Goal: Transaction & Acquisition: Download file/media

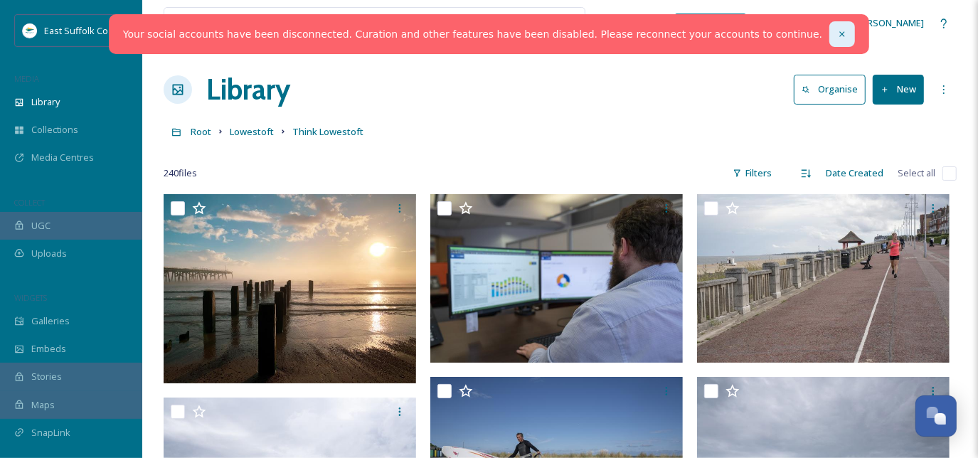
click at [837, 36] on icon at bounding box center [842, 34] width 10 height 10
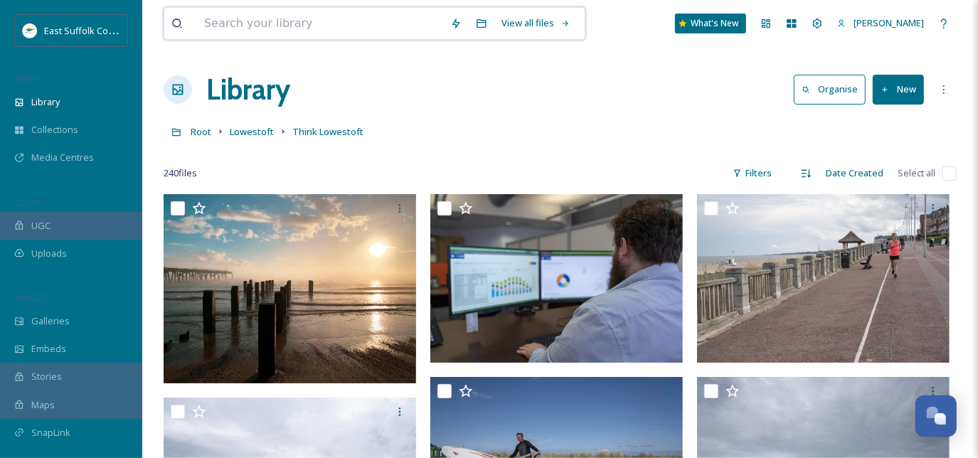
click at [380, 14] on input at bounding box center [320, 23] width 246 height 31
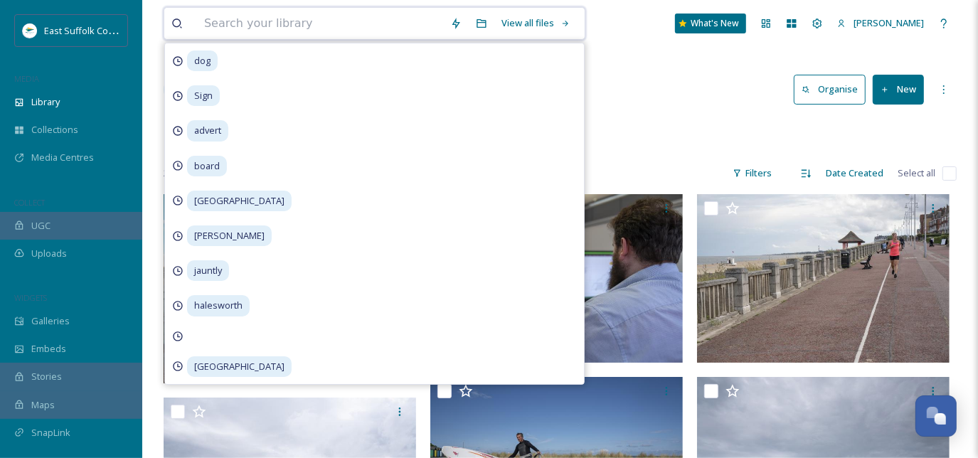
type input "c"
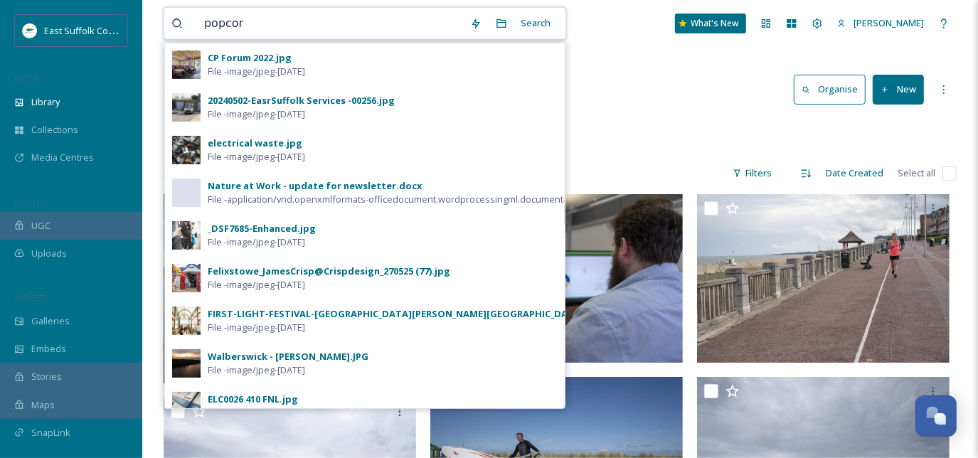
type input "popcorn"
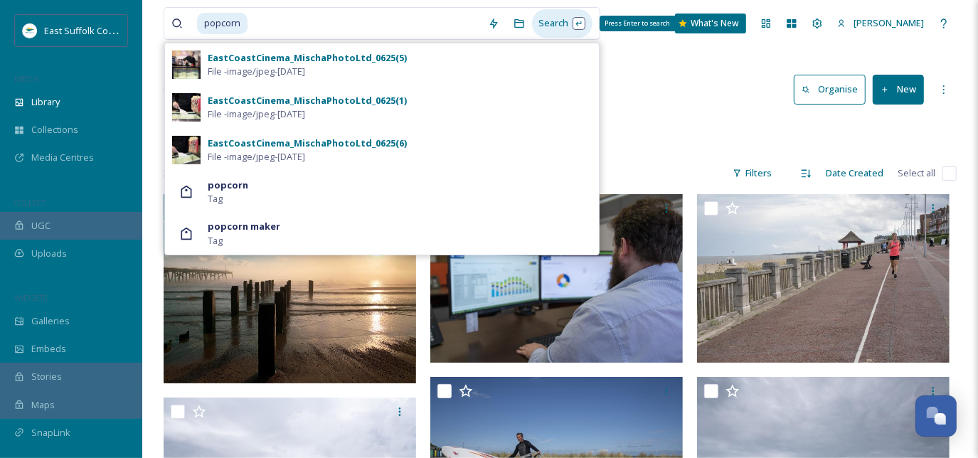
click at [538, 21] on div "Search Press Enter to search" at bounding box center [562, 23] width 60 height 28
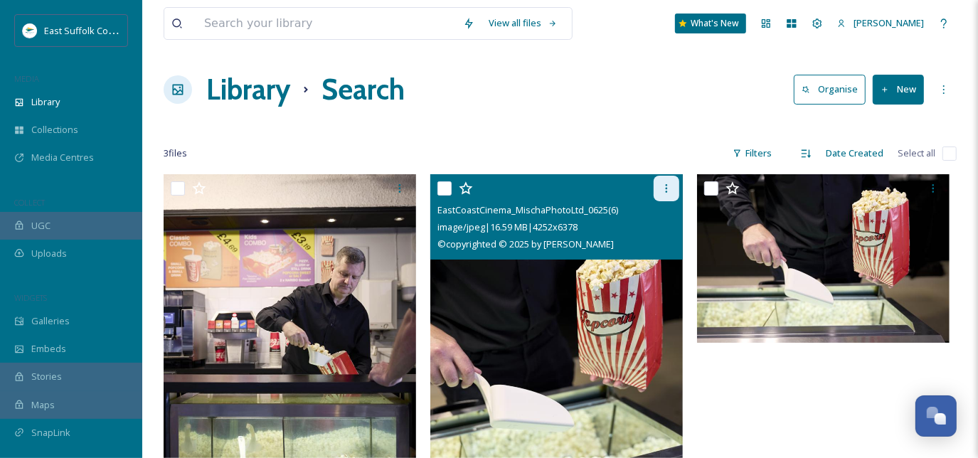
click at [665, 189] on icon at bounding box center [666, 188] width 11 height 11
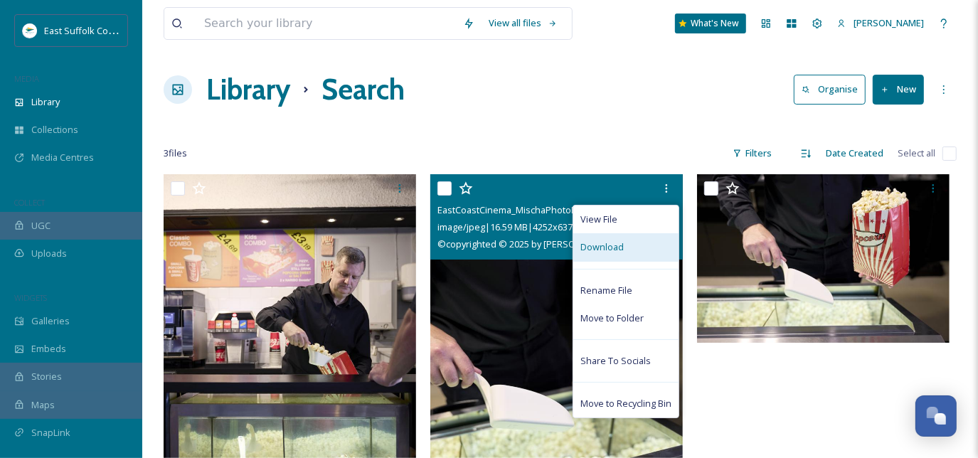
click at [616, 248] on span "Download" at bounding box center [601, 247] width 43 height 14
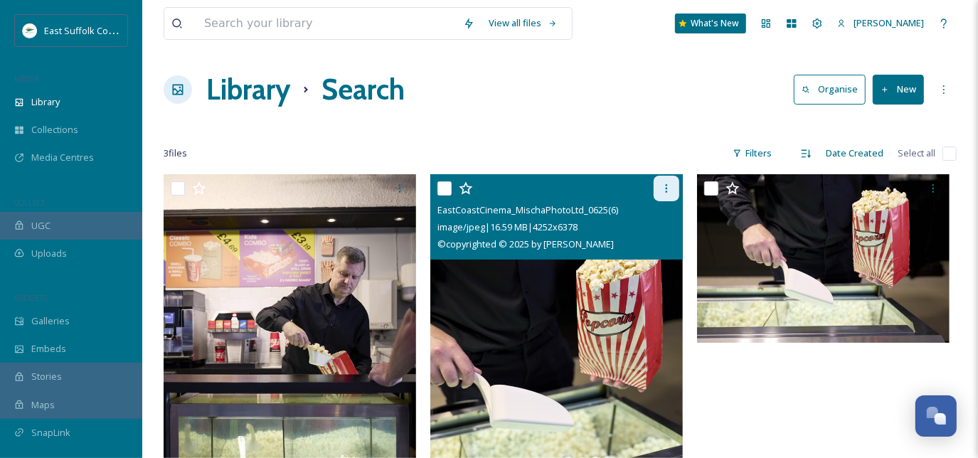
click at [658, 186] on div at bounding box center [667, 189] width 26 height 26
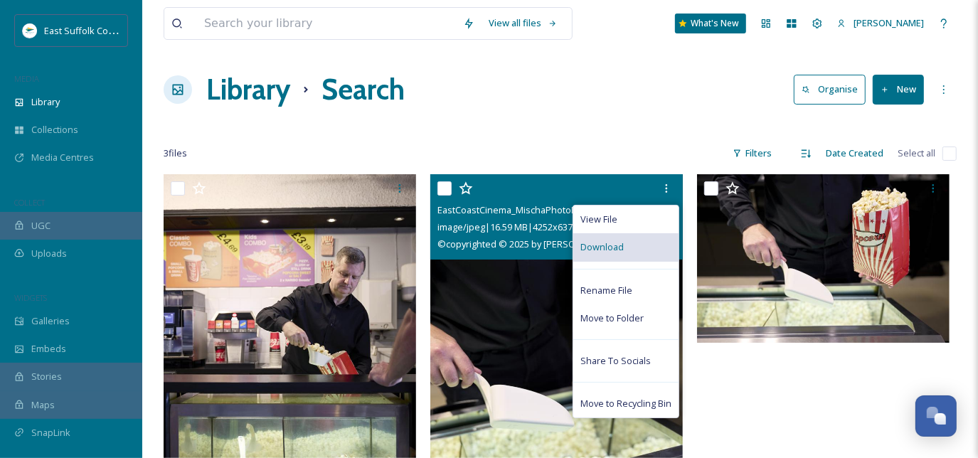
click at [627, 247] on div "Download" at bounding box center [625, 247] width 105 height 28
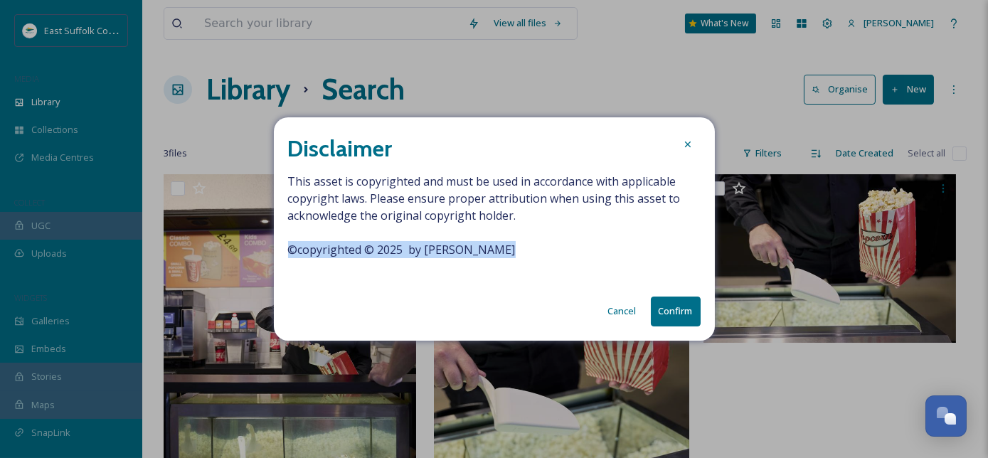
drag, startPoint x: 511, startPoint y: 248, endPoint x: 274, endPoint y: 246, distance: 236.8
click at [274, 246] on div "Disclaimer This asset is copyrighted and must be used in accordance with applic…" at bounding box center [494, 228] width 441 height 223
copy span "© copyrighted © 2025 by [PERSON_NAME]"
click at [692, 148] on icon at bounding box center [687, 144] width 11 height 11
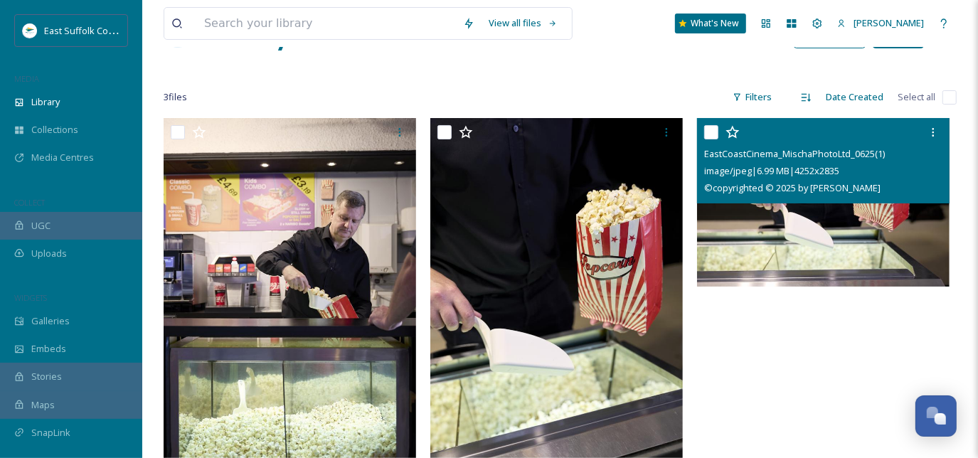
scroll to position [129, 0]
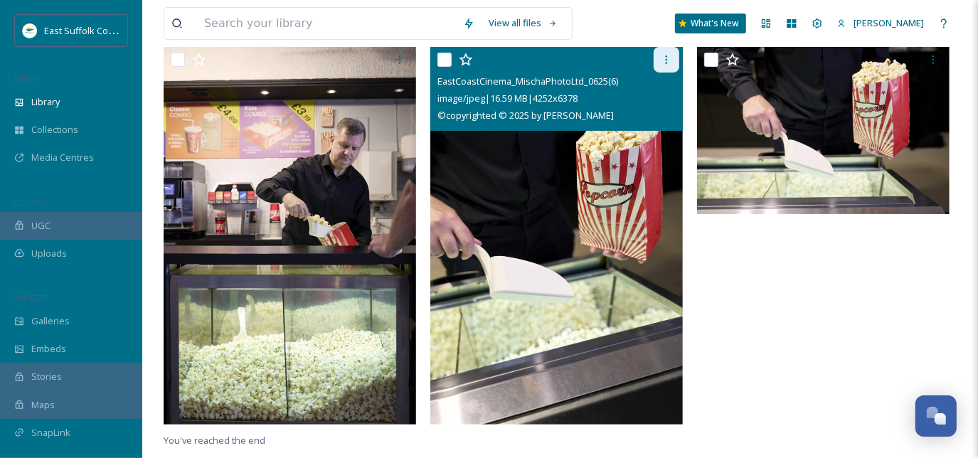
click at [666, 57] on icon at bounding box center [666, 59] width 11 height 11
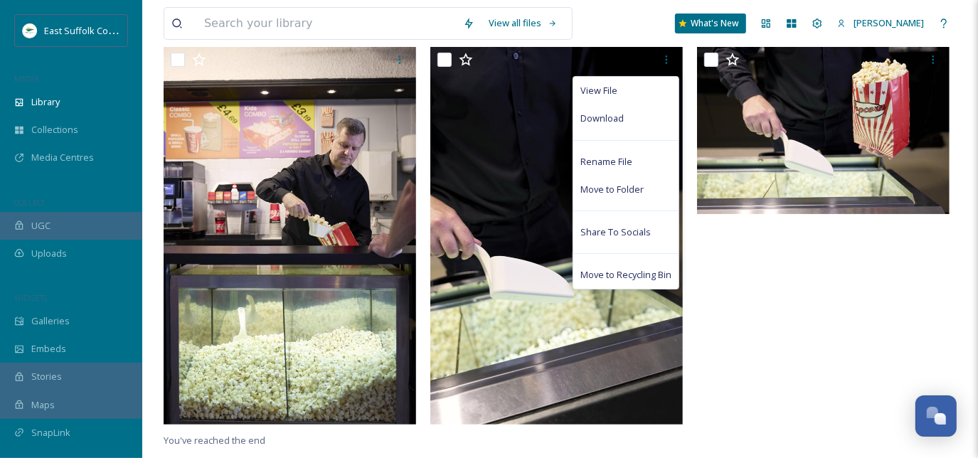
click at [777, 282] on div at bounding box center [827, 239] width 260 height 386
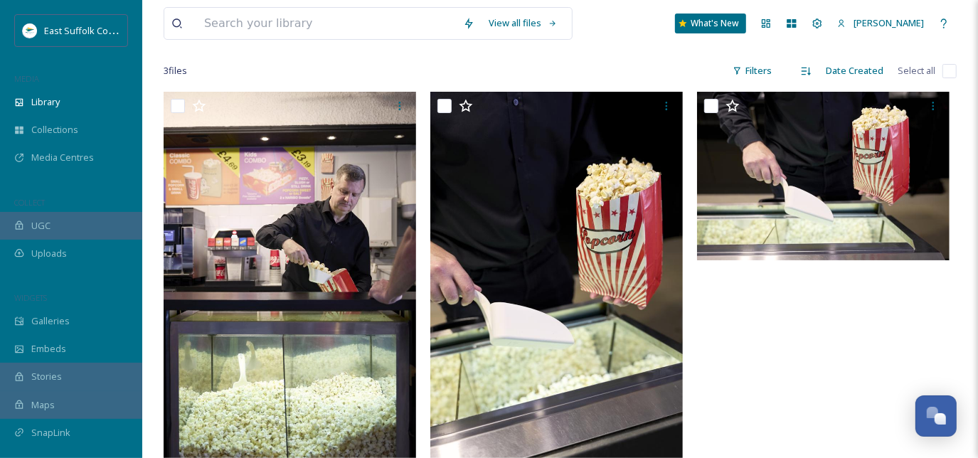
scroll to position [64, 0]
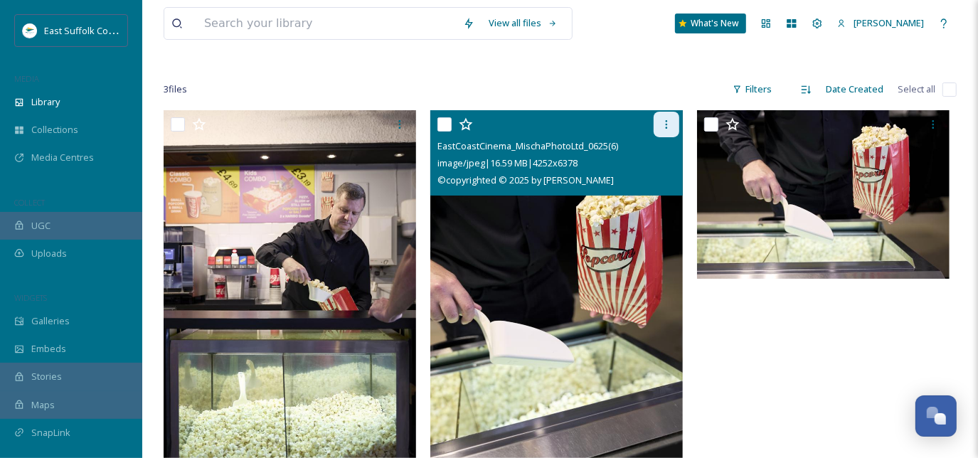
click at [662, 124] on icon at bounding box center [666, 124] width 11 height 11
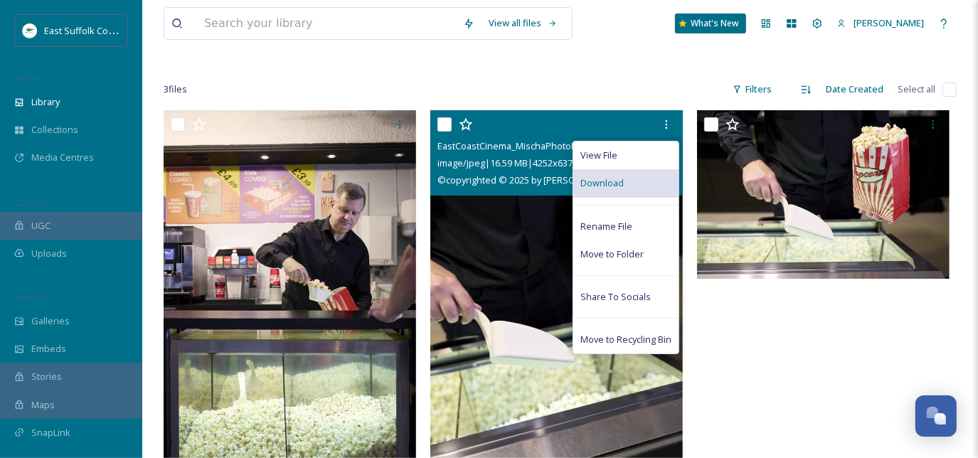
click at [617, 188] on span "Download" at bounding box center [601, 183] width 43 height 14
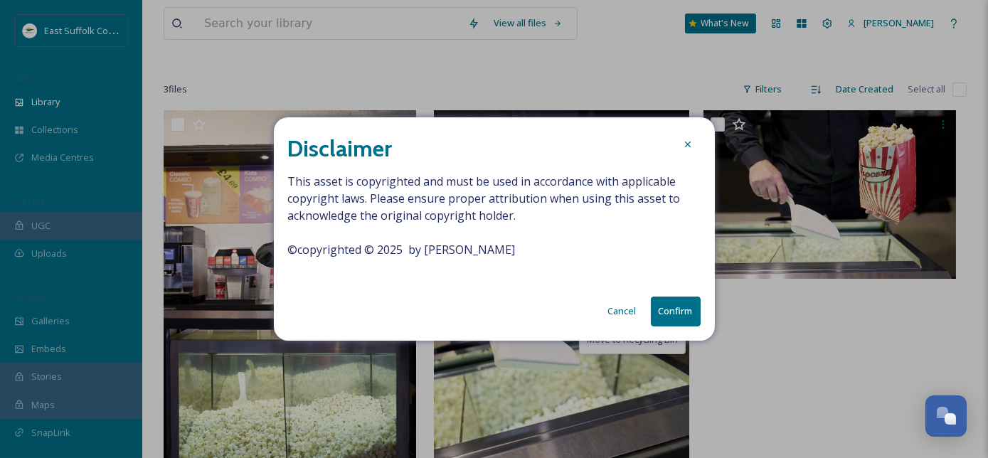
click at [683, 314] on button "Confirm" at bounding box center [676, 311] width 50 height 29
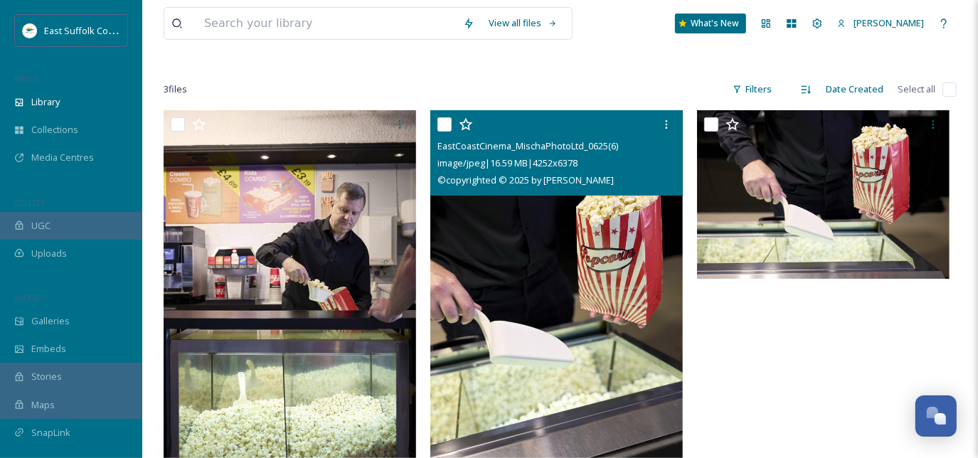
click at [529, 260] on img at bounding box center [556, 299] width 252 height 379
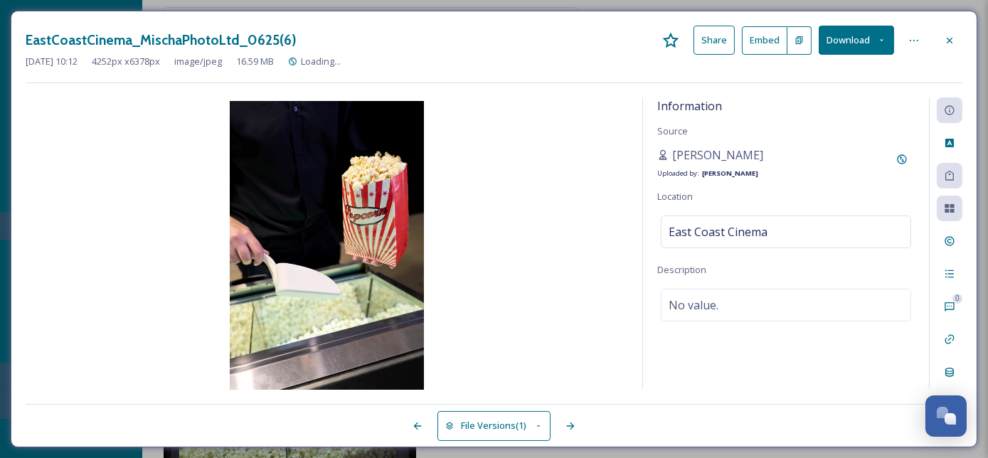
click at [881, 41] on icon at bounding box center [881, 40] width 9 height 9
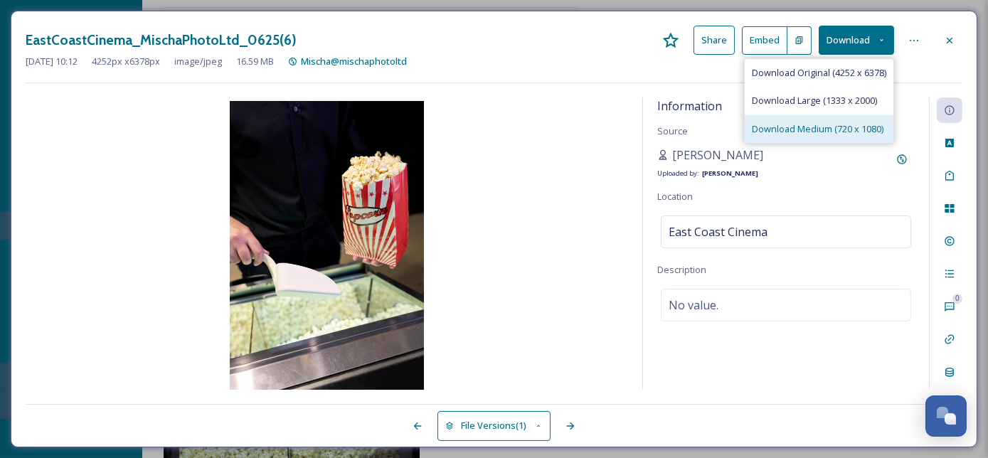
click at [813, 130] on span "Download Medium (720 x 1080)" at bounding box center [818, 129] width 132 height 14
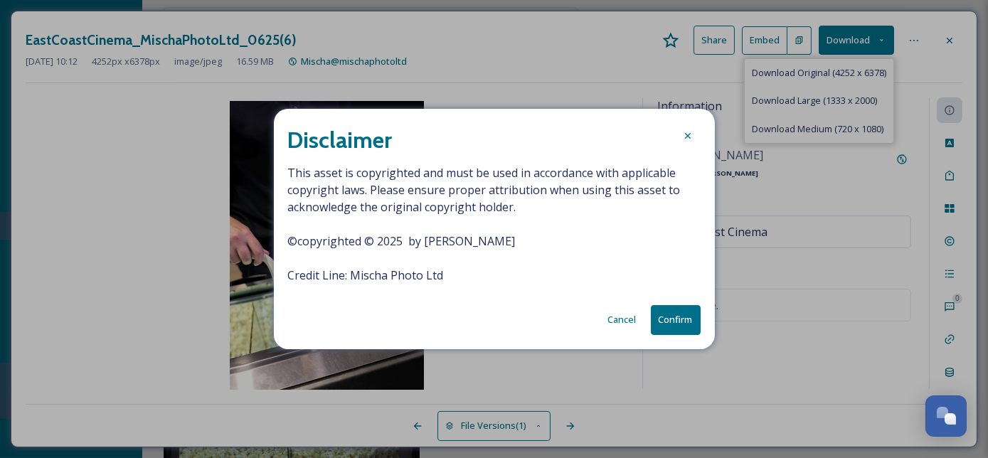
click at [686, 321] on button "Confirm" at bounding box center [676, 319] width 50 height 29
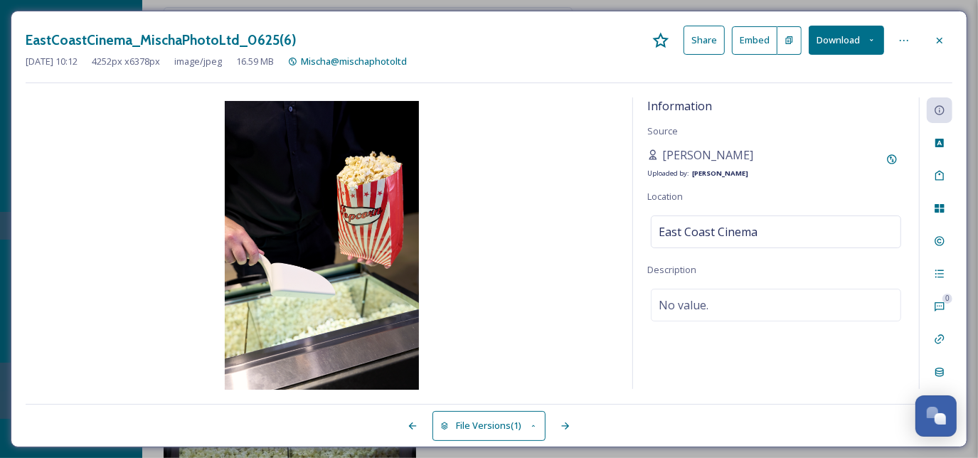
click at [947, 24] on div "EastCoastCinema_MischaPhotoLtd_0625(6) Share Embed Download [DATE] 10:12 4252 p…" at bounding box center [489, 229] width 956 height 437
click at [940, 37] on icon at bounding box center [939, 40] width 11 height 11
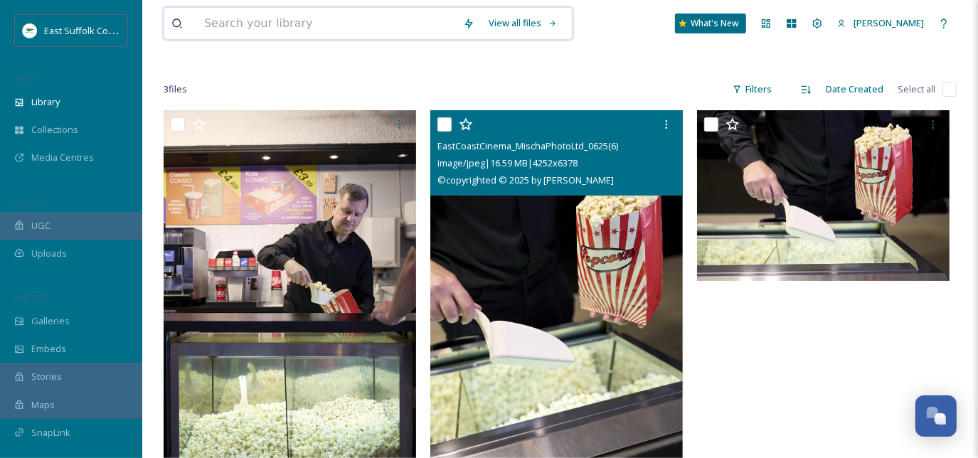
click at [260, 16] on input at bounding box center [326, 23] width 259 height 31
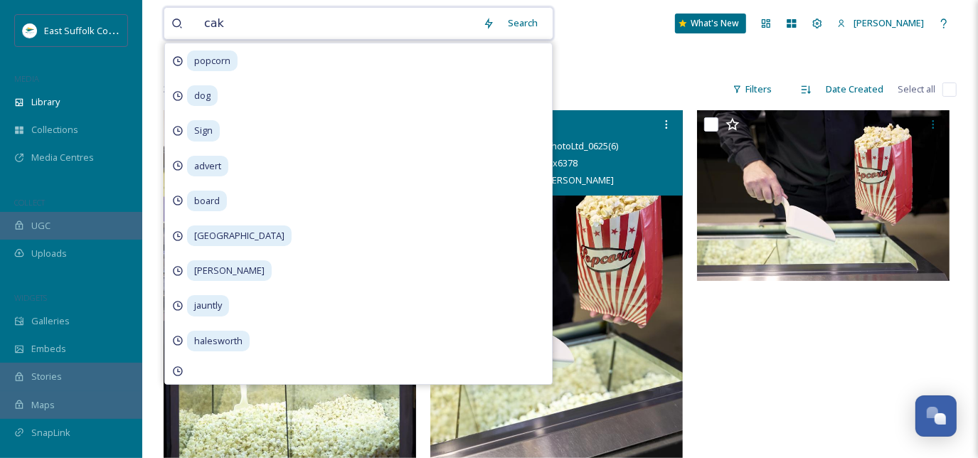
type input "cake"
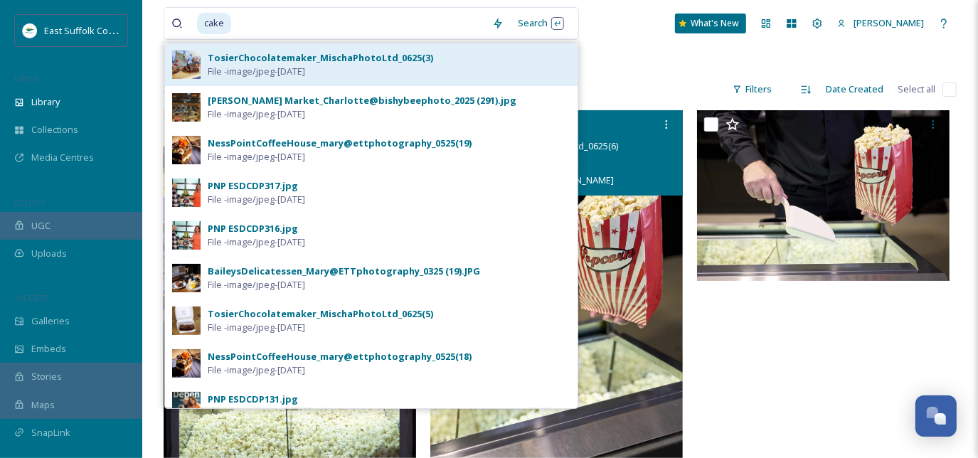
click at [335, 51] on div "TosierChocolatemaker_MischaPhotoLtd_0625(3)" at bounding box center [320, 58] width 225 height 14
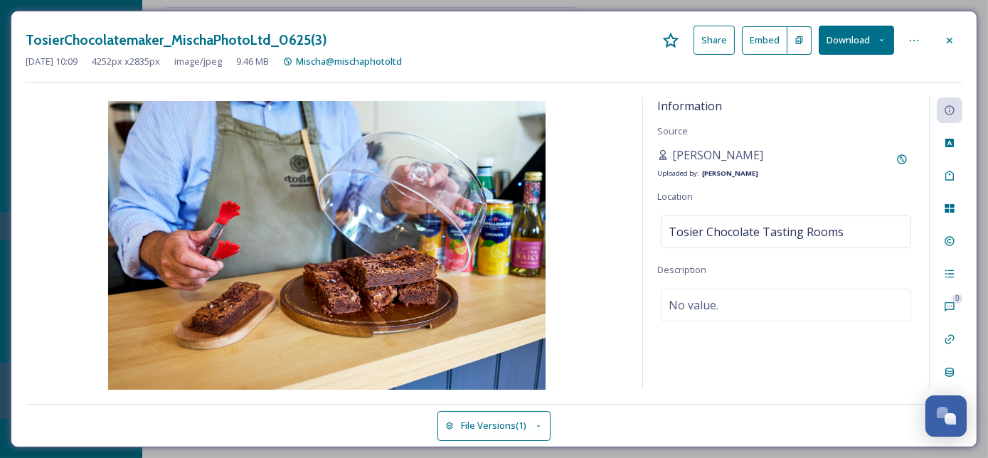
click at [879, 41] on icon at bounding box center [881, 40] width 9 height 9
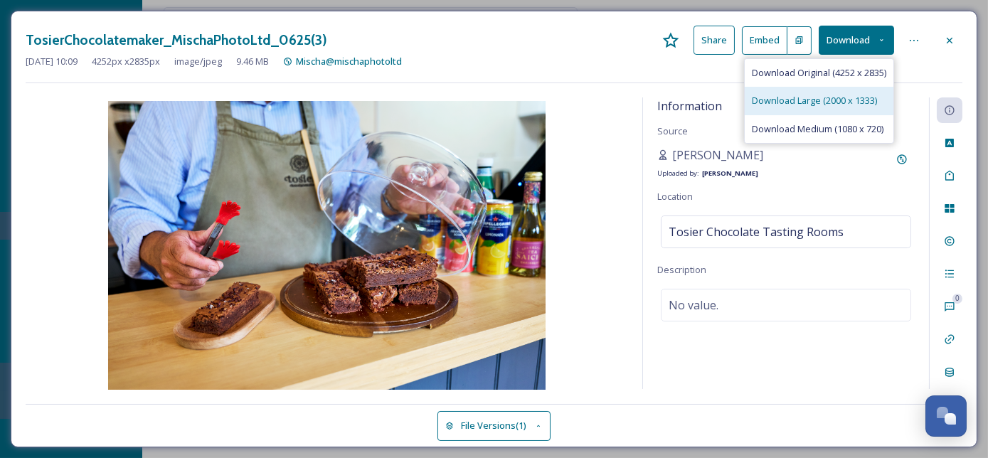
click at [843, 97] on span "Download Large (2000 x 1333)" at bounding box center [814, 101] width 125 height 14
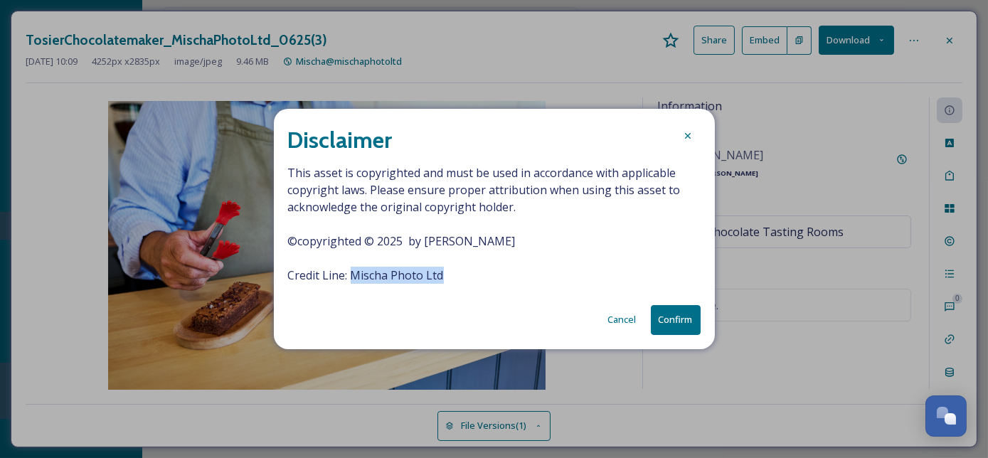
drag, startPoint x: 352, startPoint y: 274, endPoint x: 442, endPoint y: 274, distance: 89.6
click at [442, 274] on span "This asset is copyrighted and must be used in accordance with applicable copyri…" at bounding box center [494, 223] width 412 height 119
copy span "Mischa Photo Ltd"
click at [693, 134] on div at bounding box center [688, 136] width 26 height 26
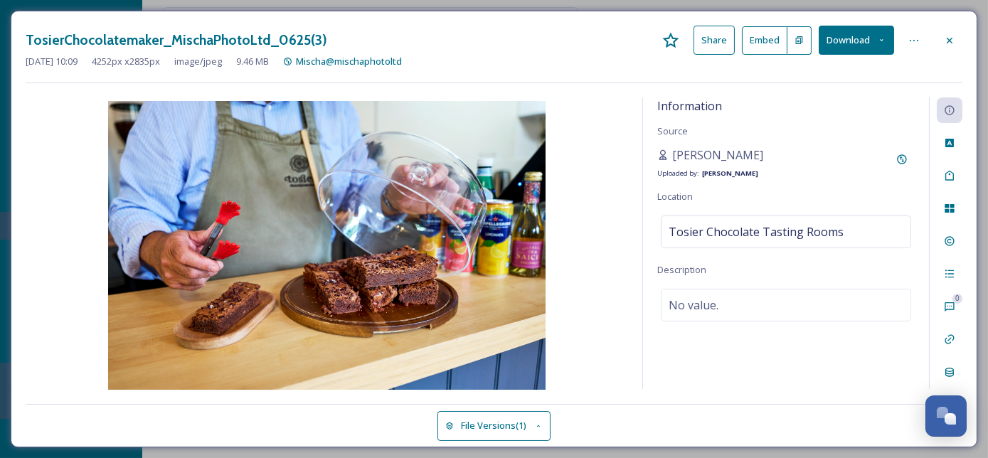
click at [843, 34] on button "Download" at bounding box center [855, 40] width 75 height 29
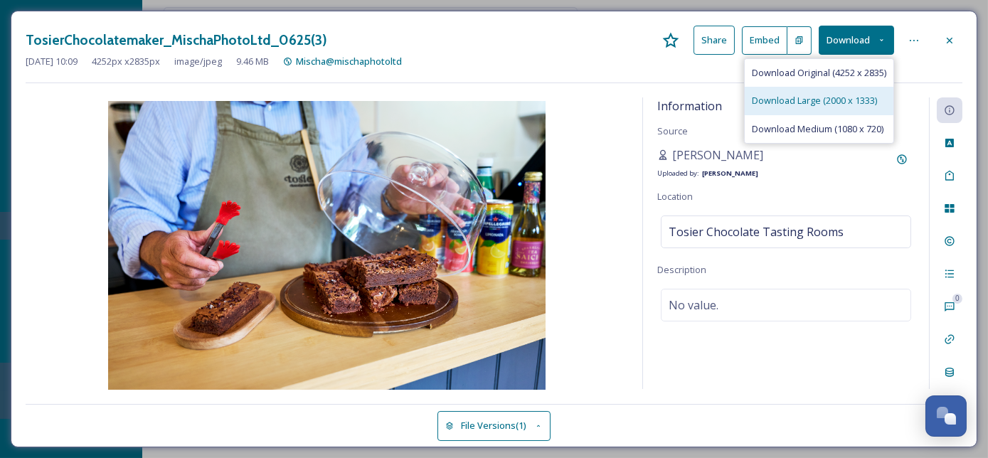
click at [819, 95] on span "Download Large (2000 x 1333)" at bounding box center [814, 101] width 125 height 14
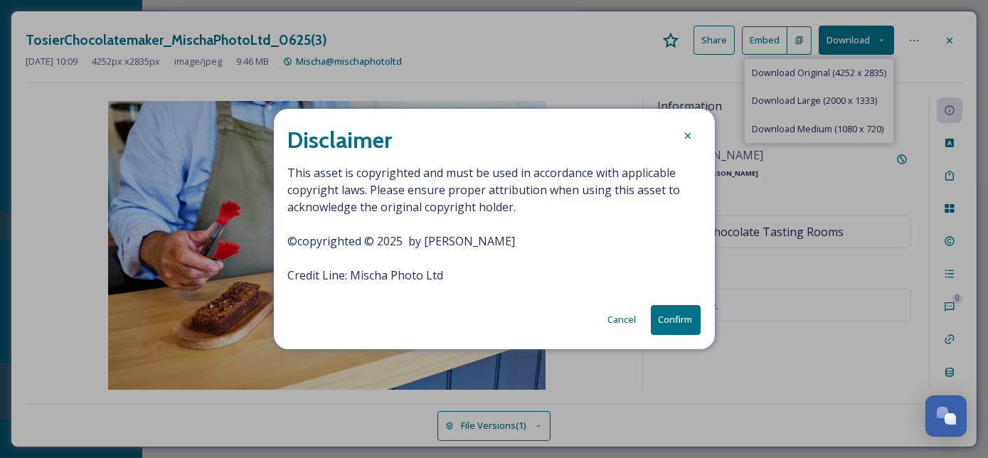
click at [683, 319] on button "Confirm" at bounding box center [676, 319] width 50 height 29
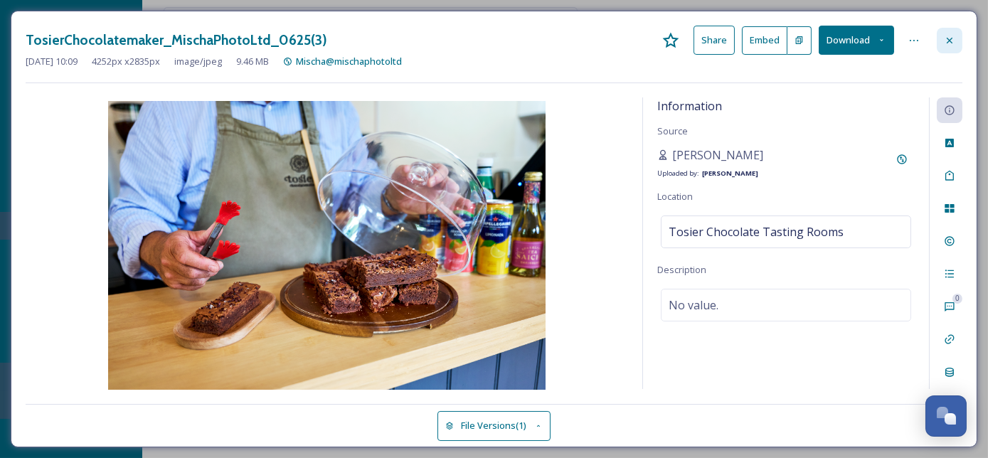
click at [950, 36] on icon at bounding box center [949, 40] width 11 height 11
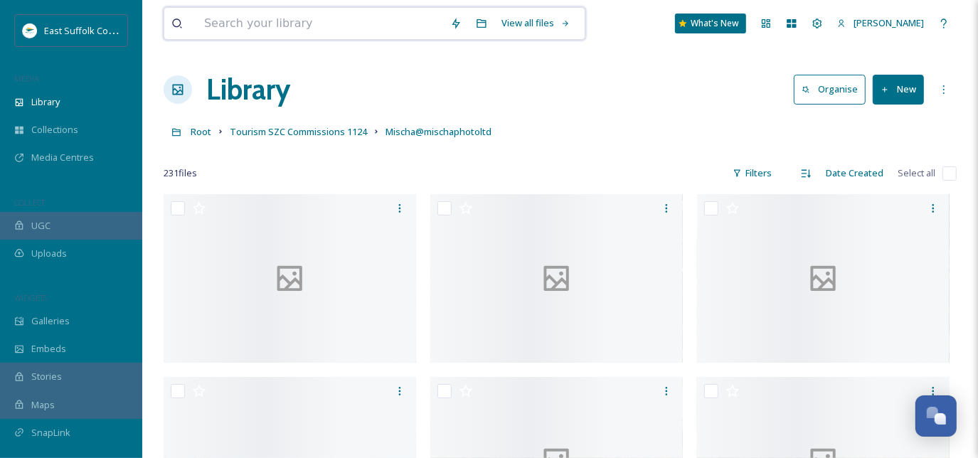
click at [270, 25] on input at bounding box center [320, 23] width 246 height 31
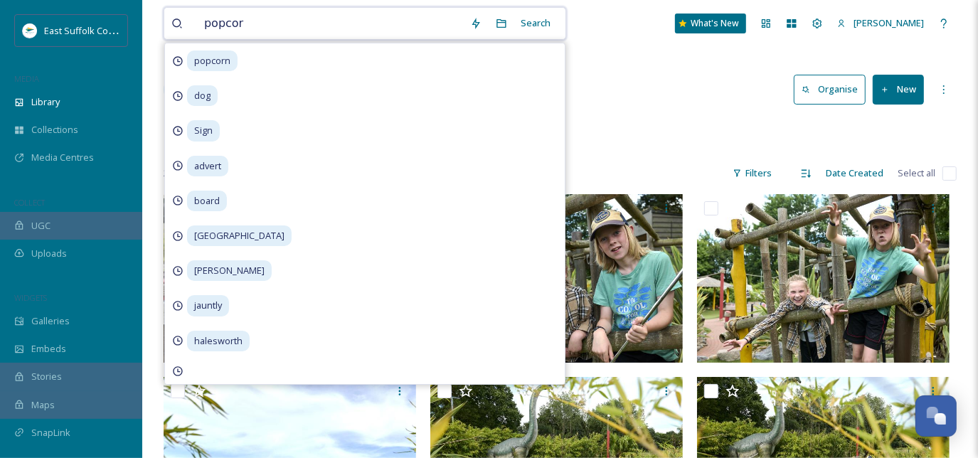
type input "popcorn"
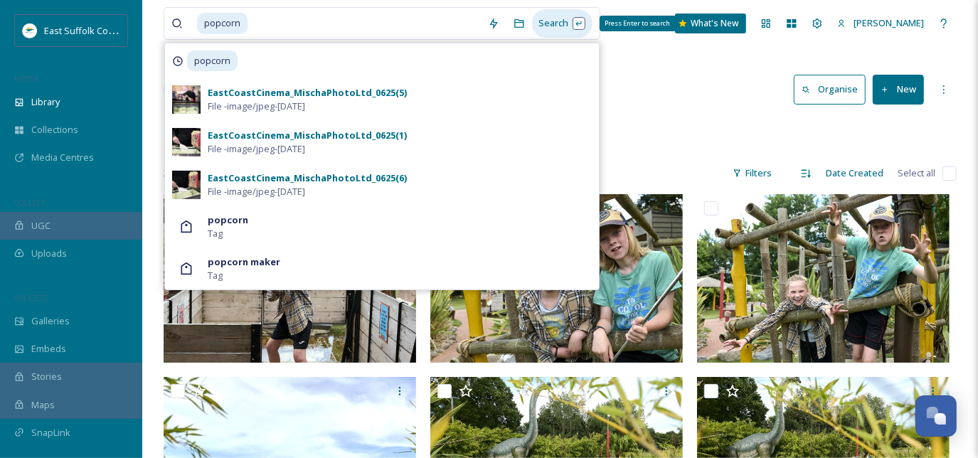
click at [535, 25] on div "Search Press Enter to search" at bounding box center [562, 23] width 60 height 28
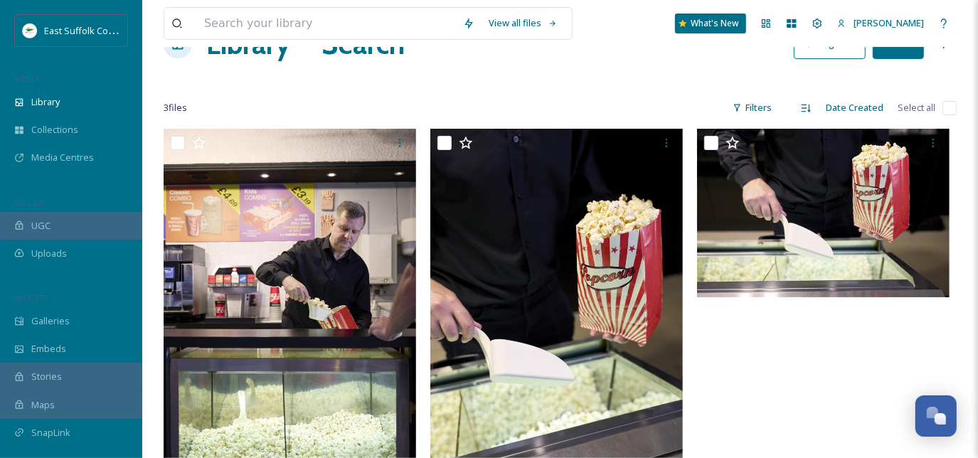
scroll to position [64, 0]
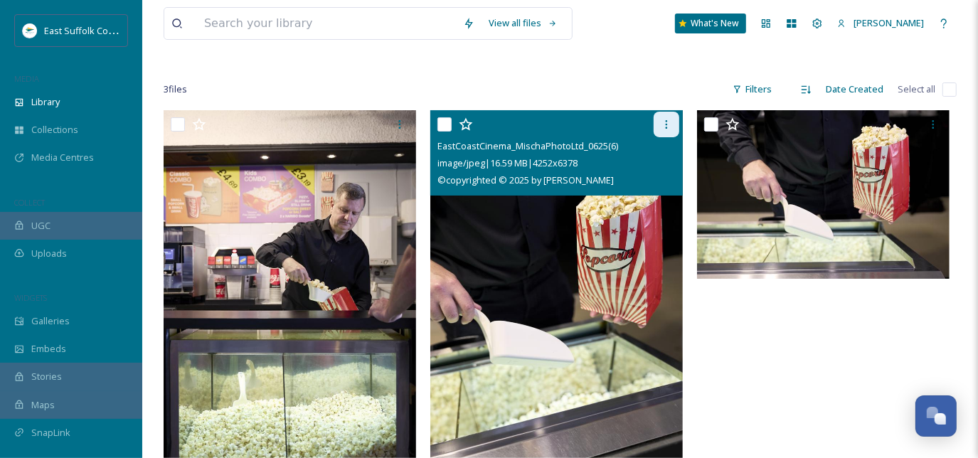
click at [666, 124] on icon at bounding box center [666, 124] width 11 height 11
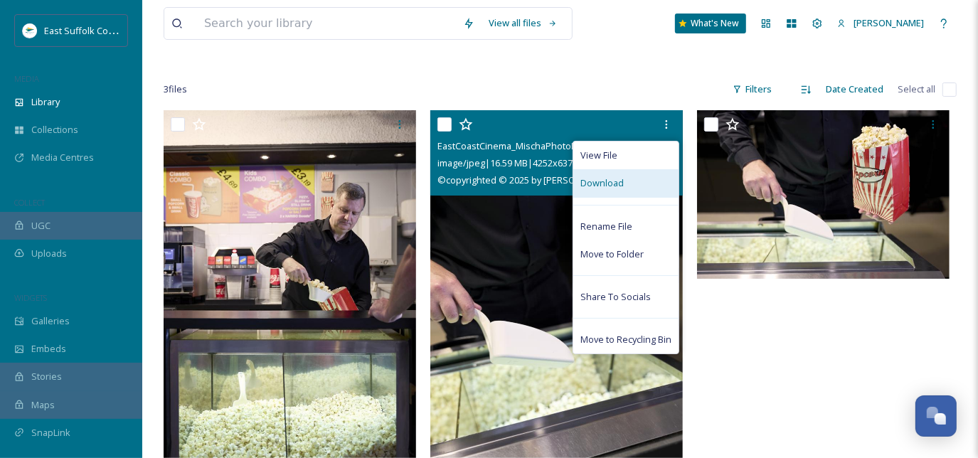
click at [641, 181] on div "Download" at bounding box center [625, 183] width 105 height 28
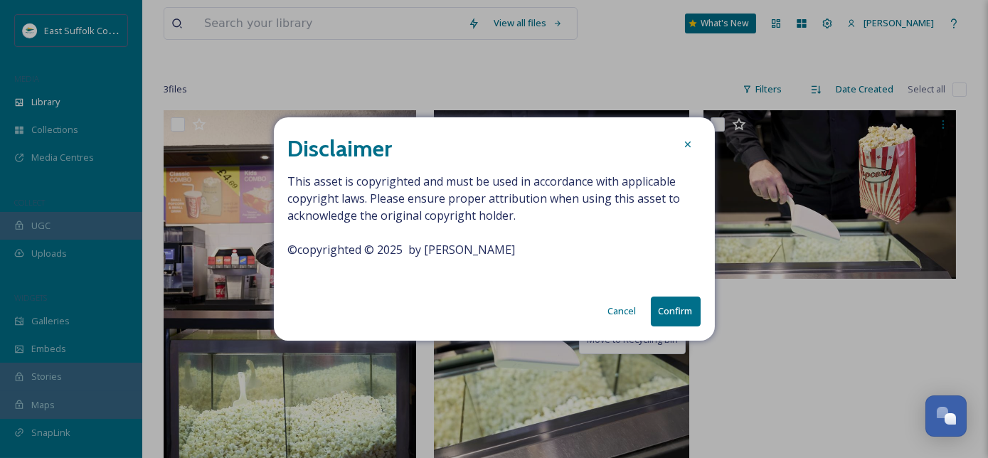
click at [682, 309] on button "Confirm" at bounding box center [676, 311] width 50 height 29
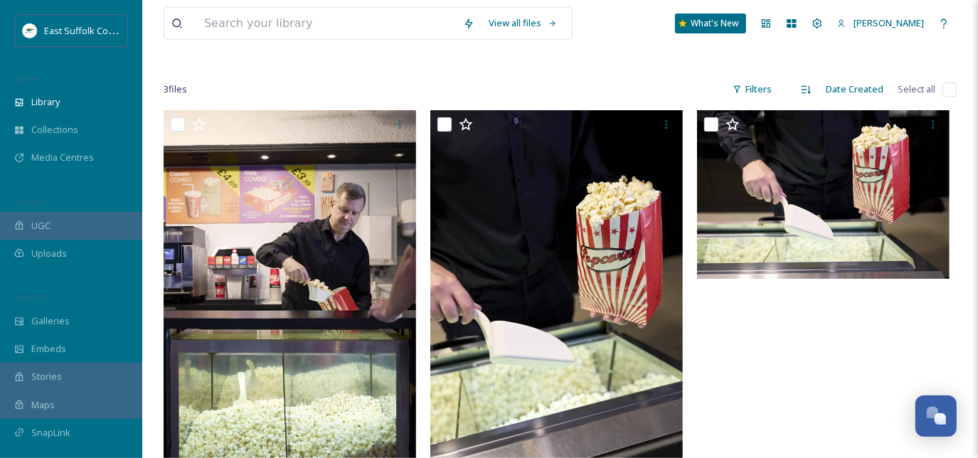
click at [576, 203] on img at bounding box center [556, 299] width 252 height 379
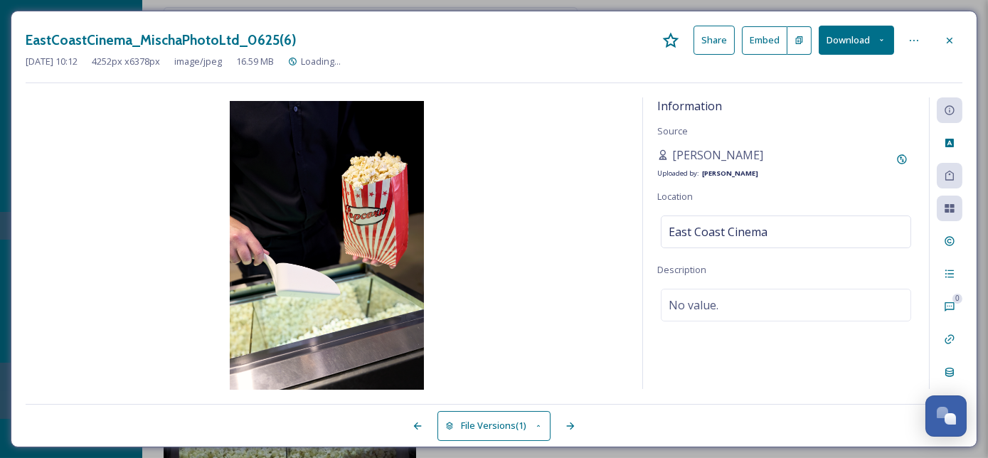
click at [882, 43] on icon at bounding box center [881, 40] width 9 height 9
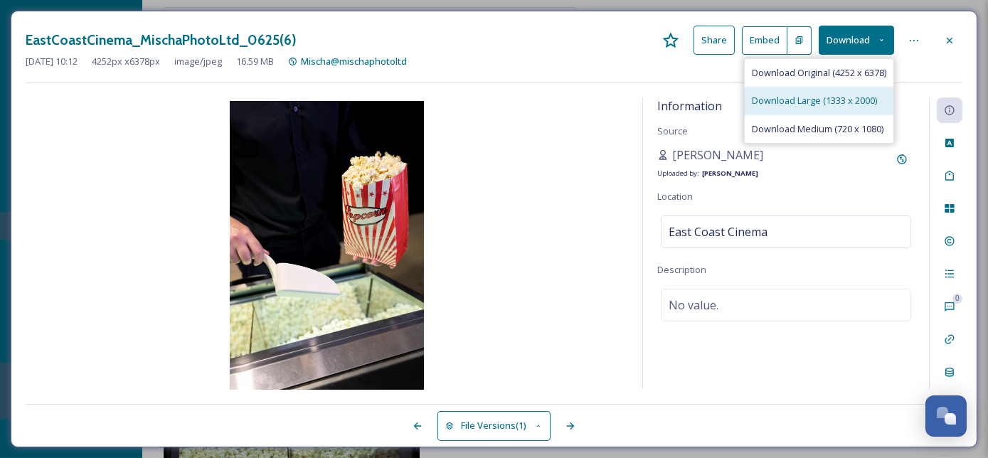
click at [847, 104] on span "Download Large (1333 x 2000)" at bounding box center [814, 101] width 125 height 14
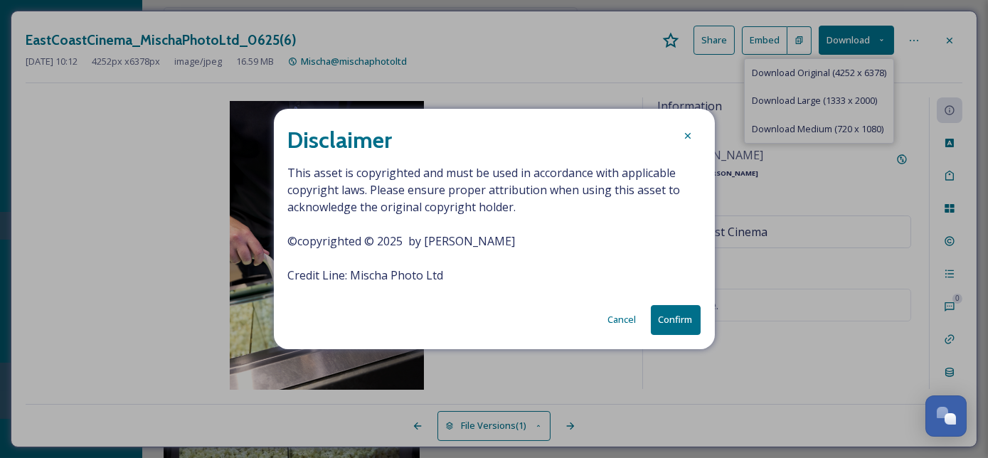
click at [674, 318] on button "Confirm" at bounding box center [676, 319] width 50 height 29
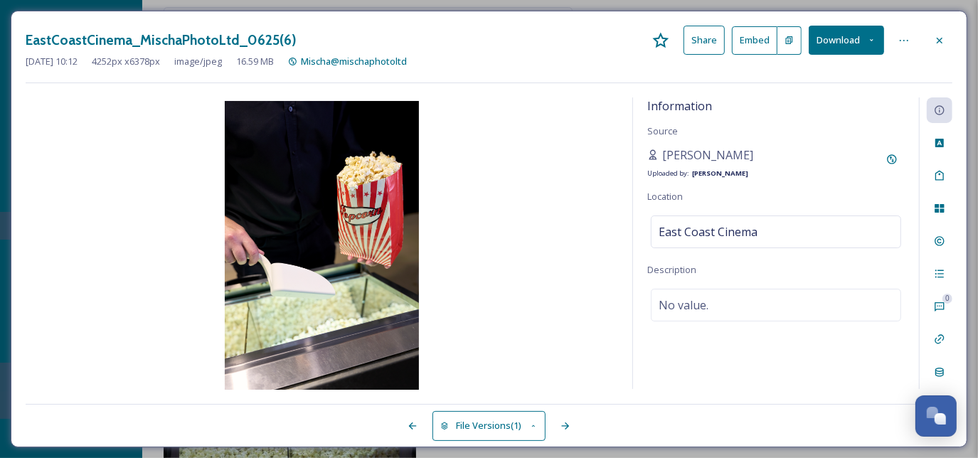
click at [530, 49] on div "EastCoastCinema_MischaPhotoLtd_0625(6) Share Embed Download" at bounding box center [489, 40] width 927 height 29
click at [944, 39] on icon at bounding box center [939, 40] width 11 height 11
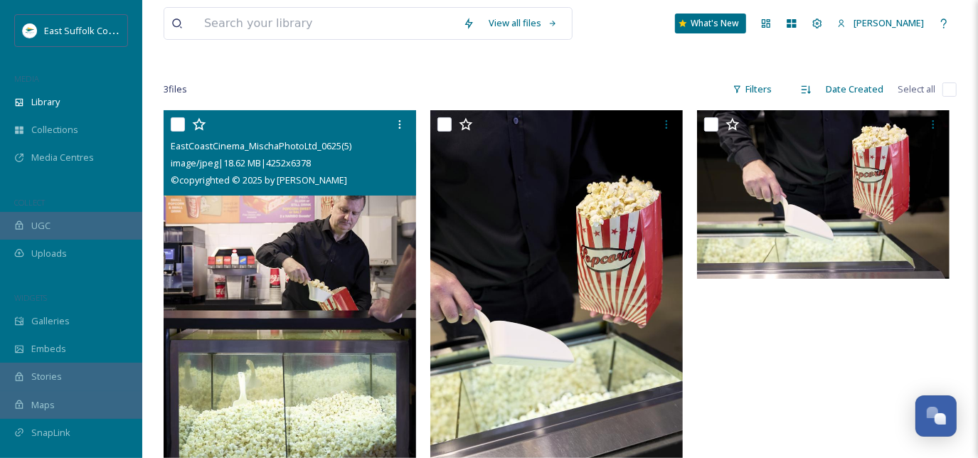
click at [303, 320] on img at bounding box center [290, 299] width 252 height 379
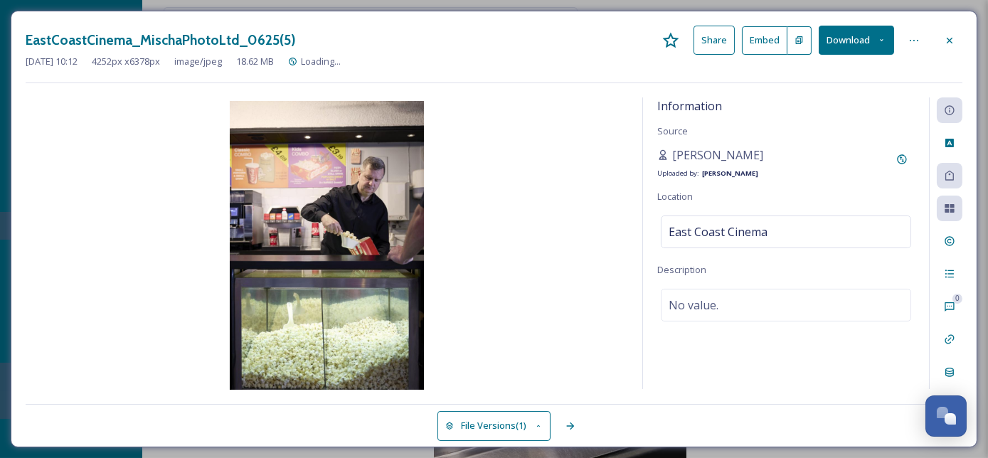
click at [878, 33] on button "Download" at bounding box center [855, 40] width 75 height 29
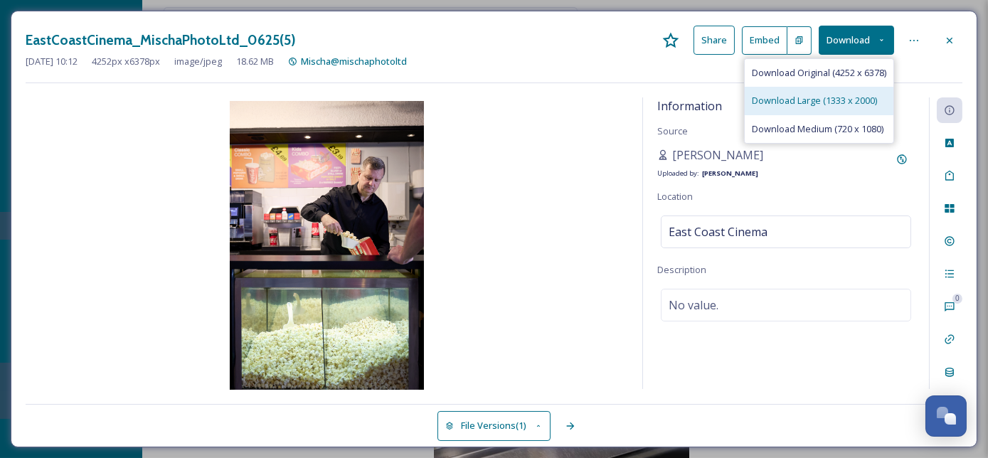
click at [839, 99] on span "Download Large (1333 x 2000)" at bounding box center [814, 101] width 125 height 14
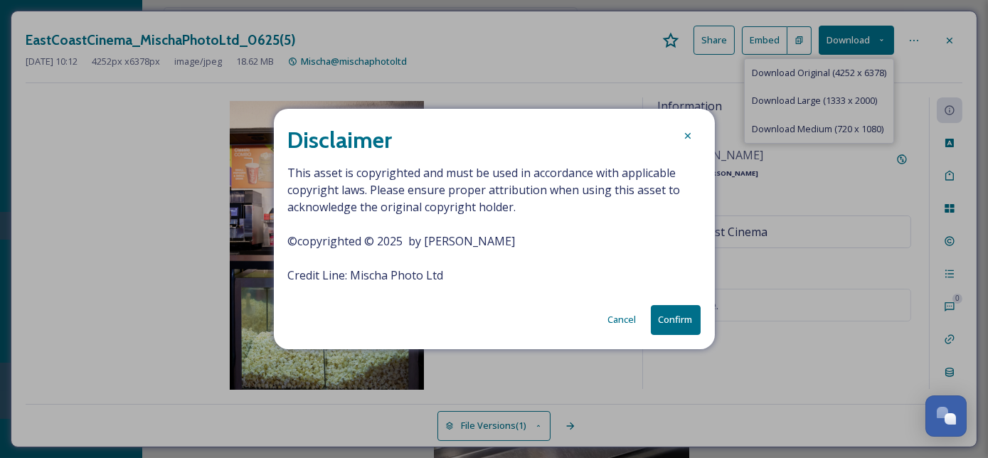
click at [676, 319] on button "Confirm" at bounding box center [676, 319] width 50 height 29
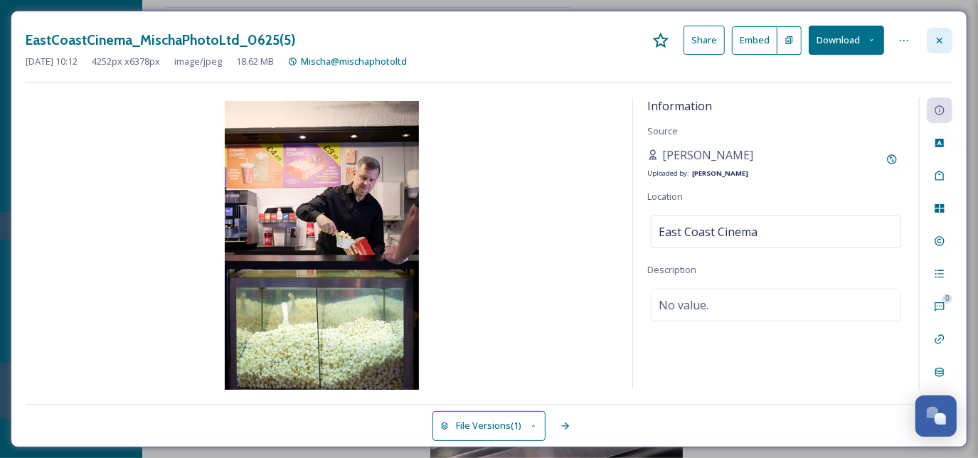
click at [939, 44] on icon at bounding box center [939, 40] width 11 height 11
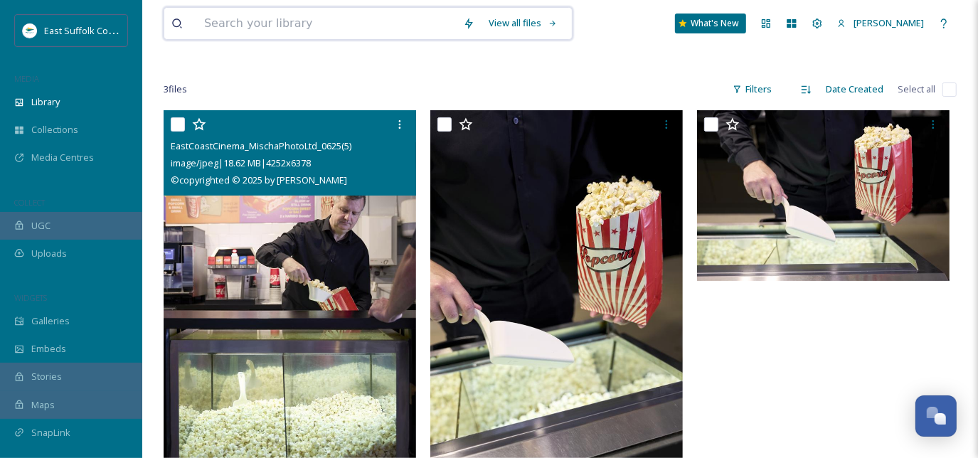
click at [309, 31] on input at bounding box center [326, 23] width 259 height 31
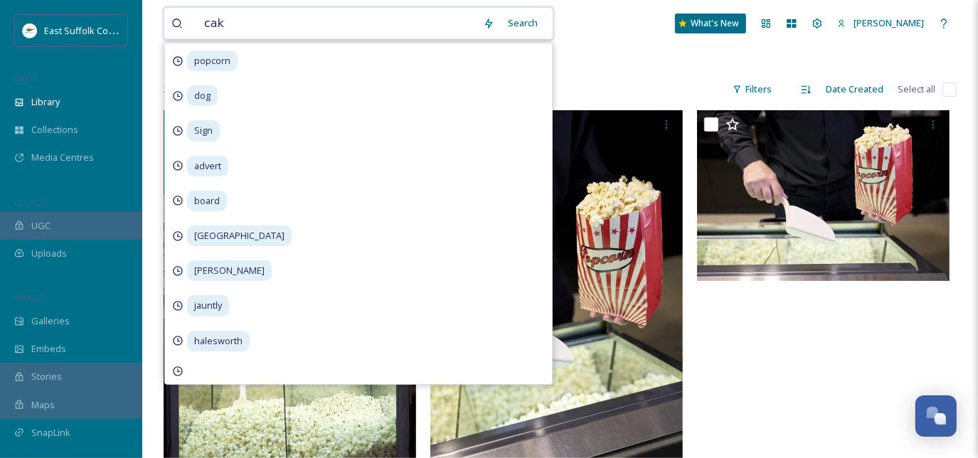
type input "cake"
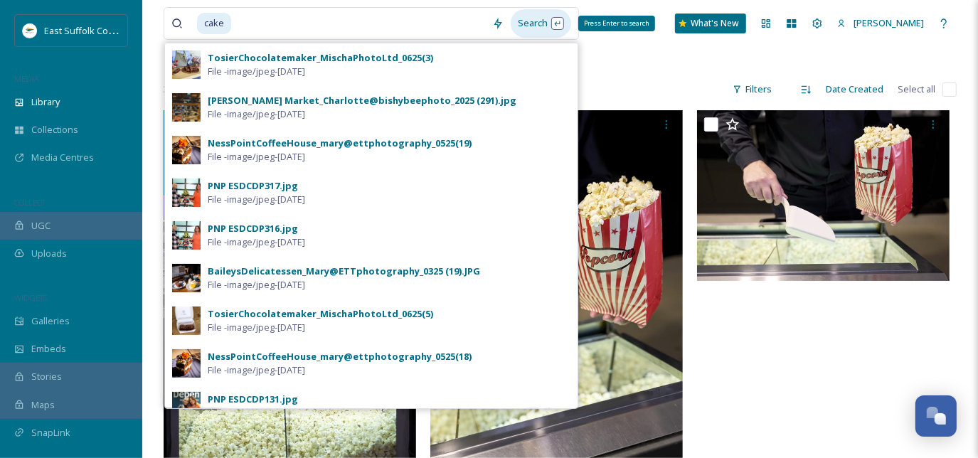
click at [535, 26] on div "Search Press Enter to search" at bounding box center [541, 23] width 60 height 28
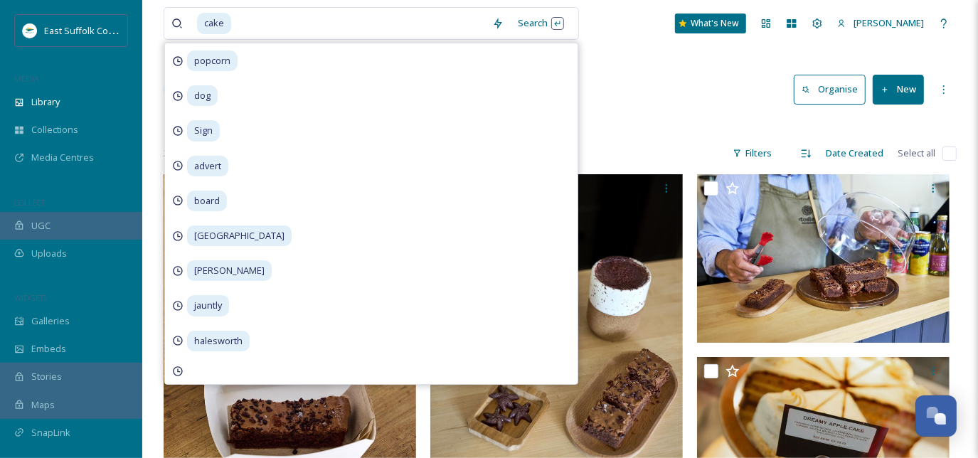
click at [620, 39] on div "cake Search popcorn dog Sign advert board southwold [PERSON_NAME] jauntly [PERS…" at bounding box center [560, 23] width 793 height 47
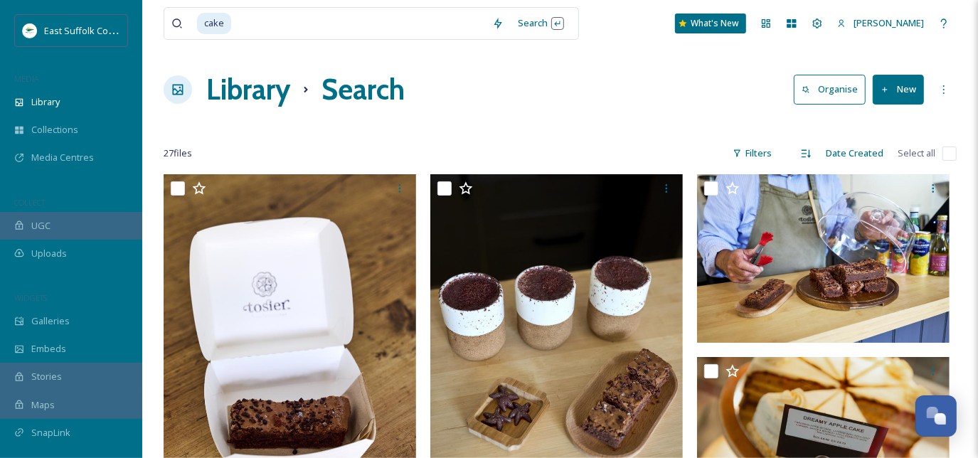
scroll to position [64, 0]
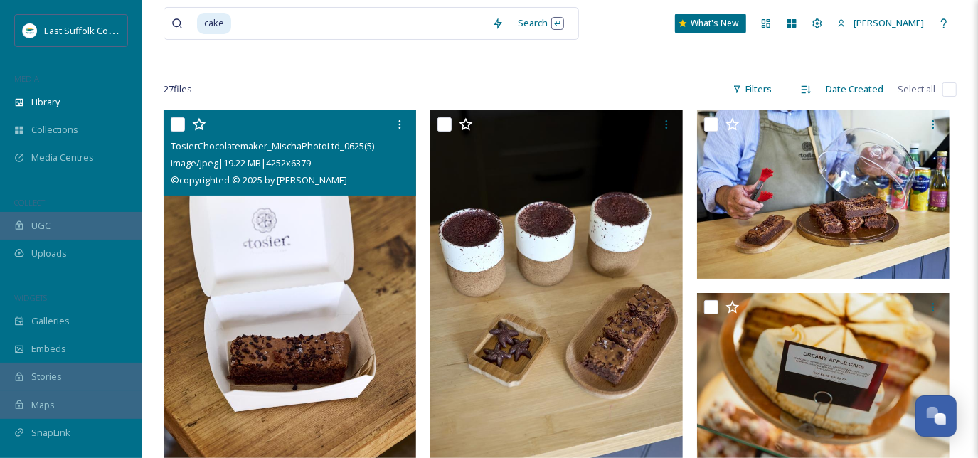
click at [264, 296] on img at bounding box center [290, 299] width 252 height 379
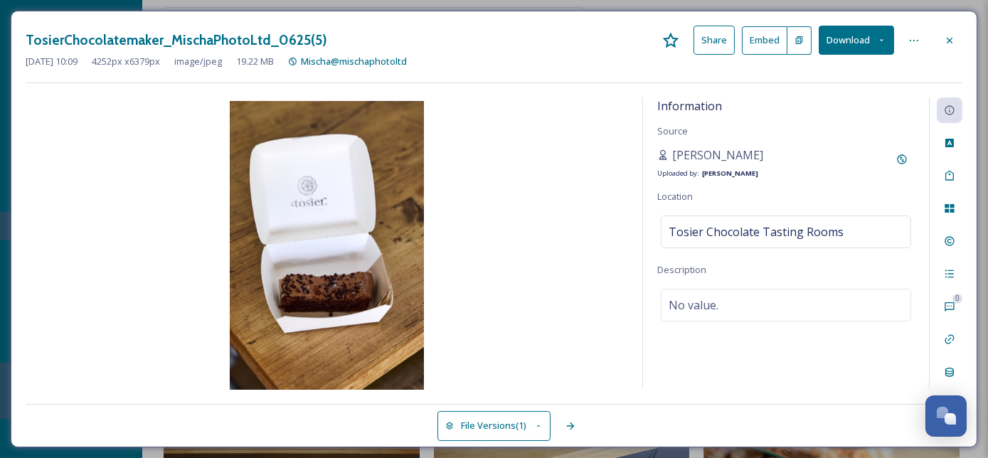
click at [881, 39] on icon at bounding box center [881, 40] width 9 height 9
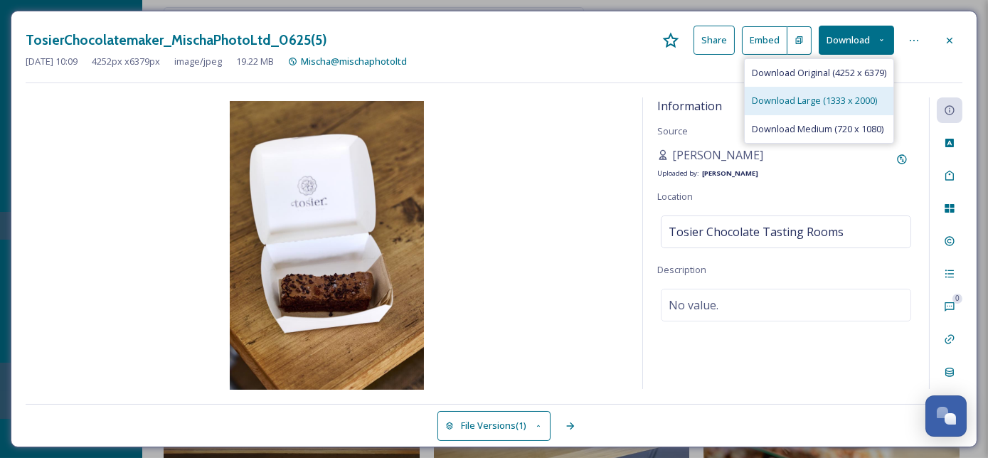
click at [838, 100] on span "Download Large (1333 x 2000)" at bounding box center [814, 101] width 125 height 14
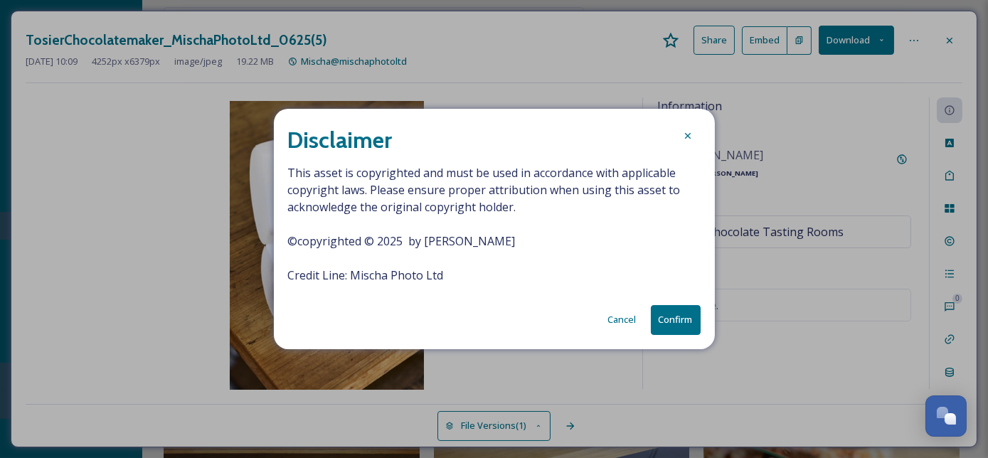
click at [683, 316] on button "Confirm" at bounding box center [676, 319] width 50 height 29
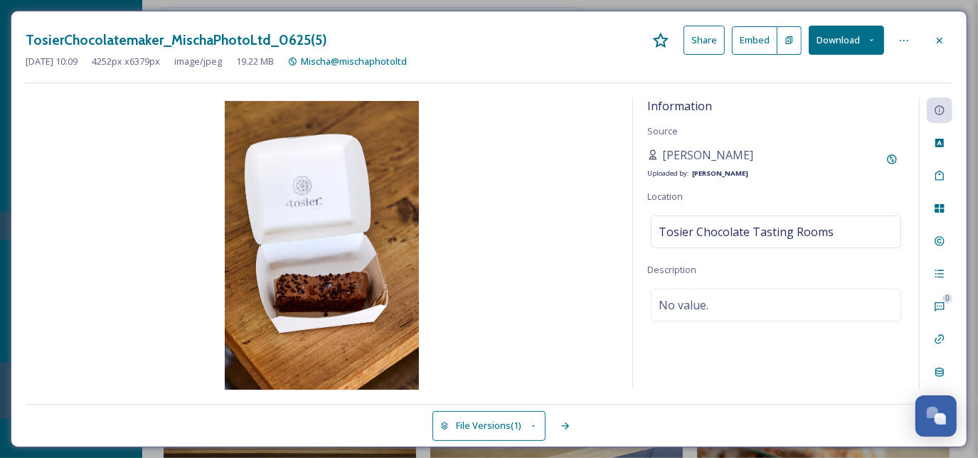
click at [525, 56] on div "[DATE] 10:09 4252 px x 6379 px image/jpeg 19.22 MB Mischa@mischaphotoltd" at bounding box center [489, 62] width 927 height 14
click at [939, 39] on icon at bounding box center [940, 40] width 6 height 6
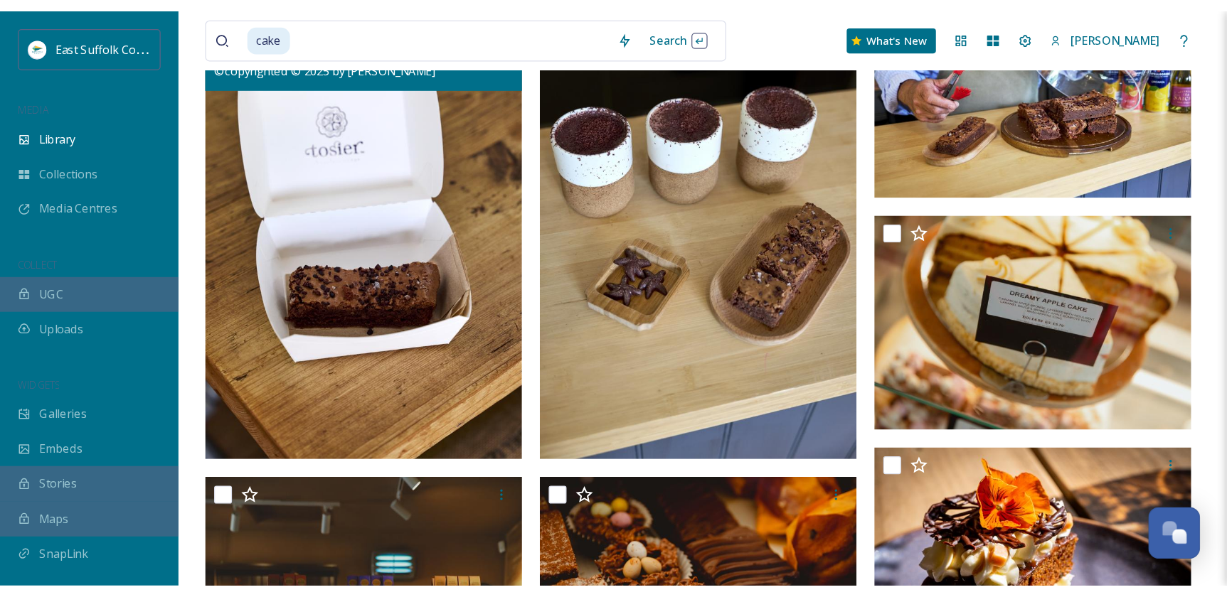
scroll to position [193, 0]
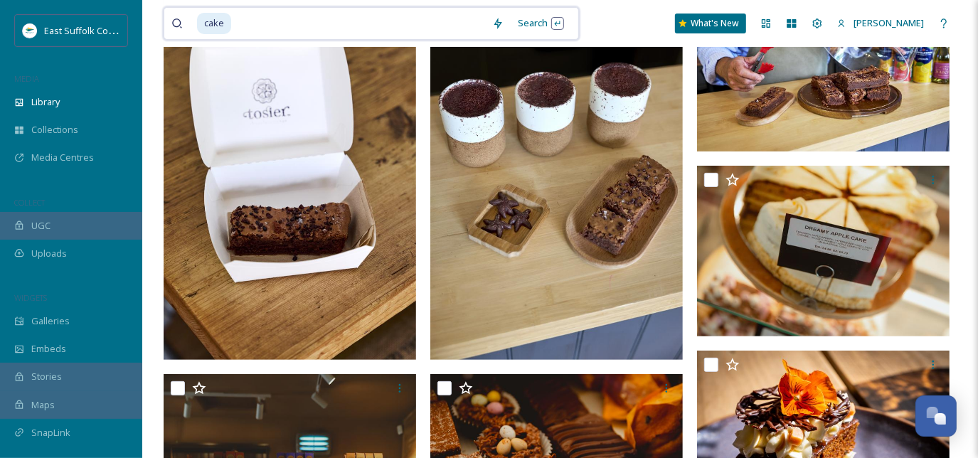
click at [281, 19] on input at bounding box center [359, 23] width 252 height 31
type input "c"
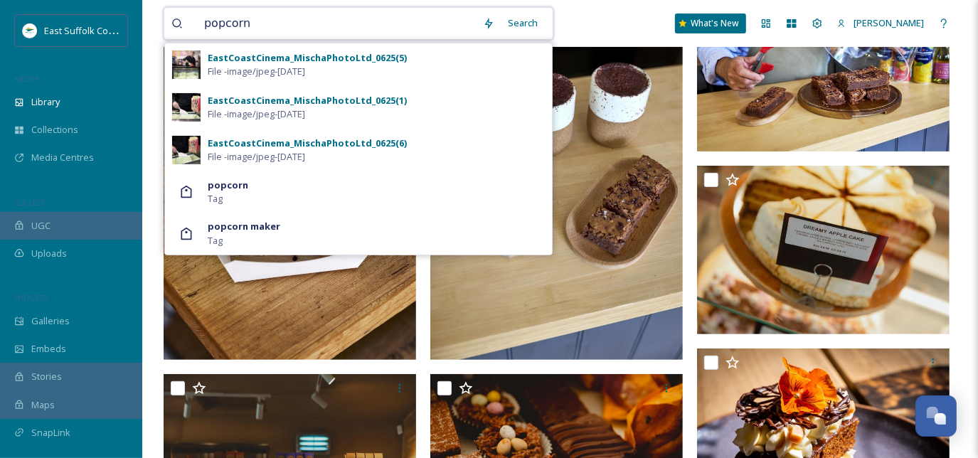
type input "popcorn"
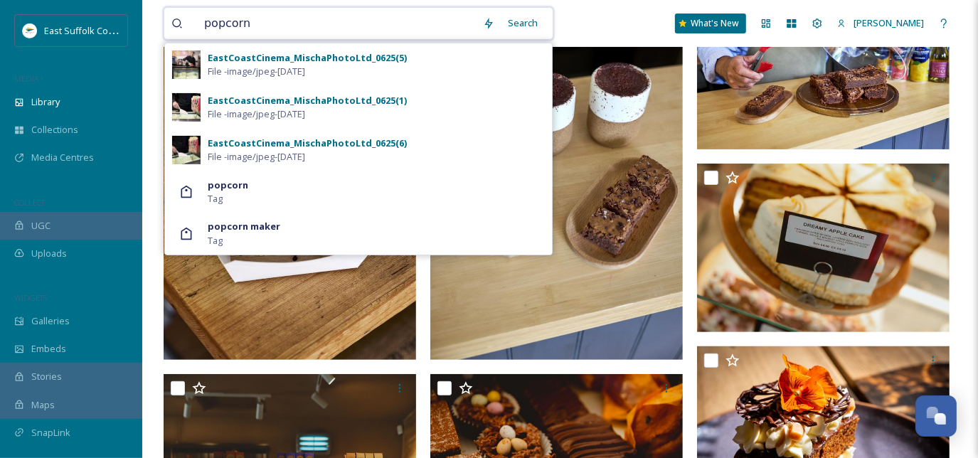
click at [451, 22] on input "popcorn" at bounding box center [336, 23] width 279 height 31
click at [451, 21] on input "popcorn" at bounding box center [336, 23] width 279 height 31
click at [617, 18] on div "popcorn Search EastCoastCinema_MischaPhotoLtd_0625(5) File - image/jpeg - [DATE…" at bounding box center [560, 23] width 793 height 47
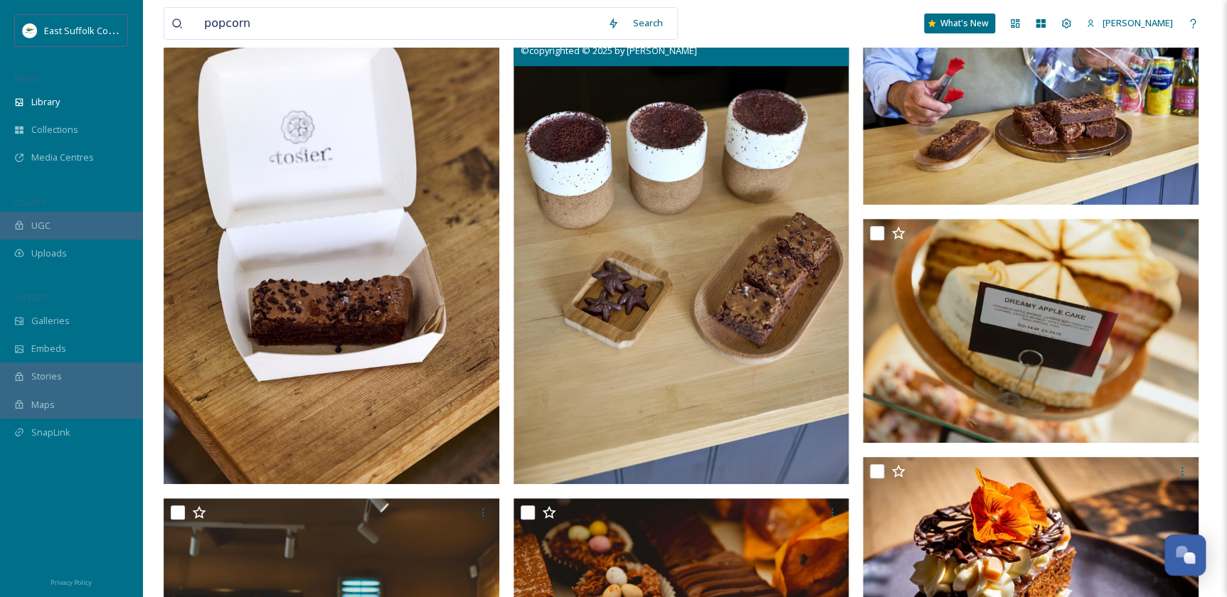
click at [720, 149] on img at bounding box center [681, 232] width 336 height 503
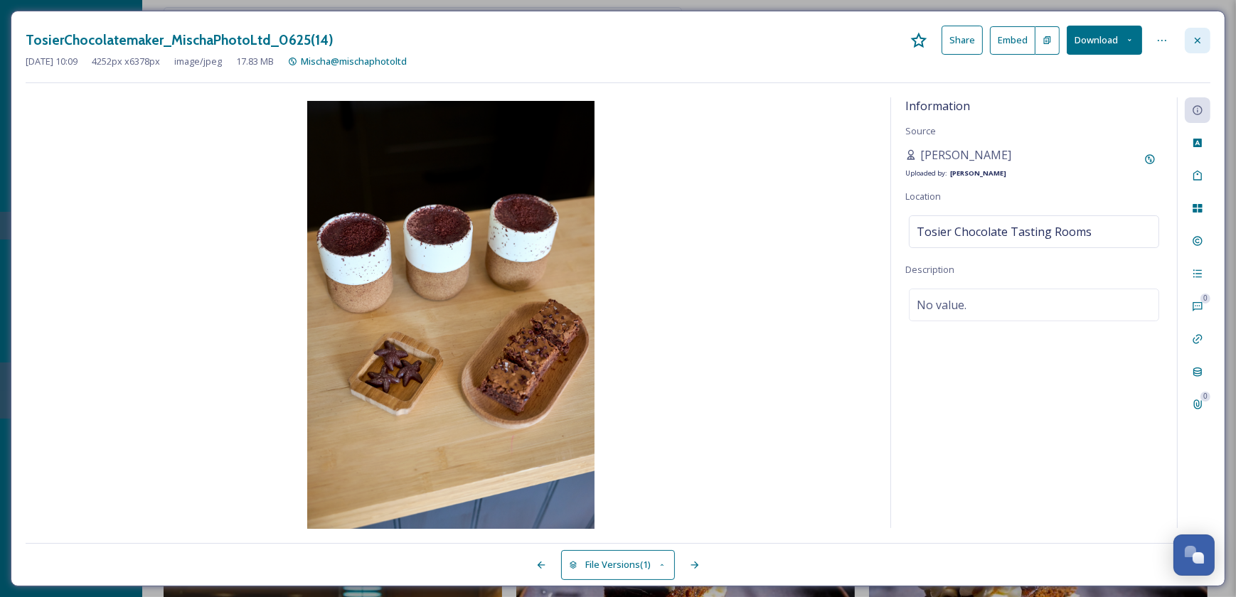
click at [987, 38] on icon at bounding box center [1197, 40] width 11 height 11
